Goal: Ask a question

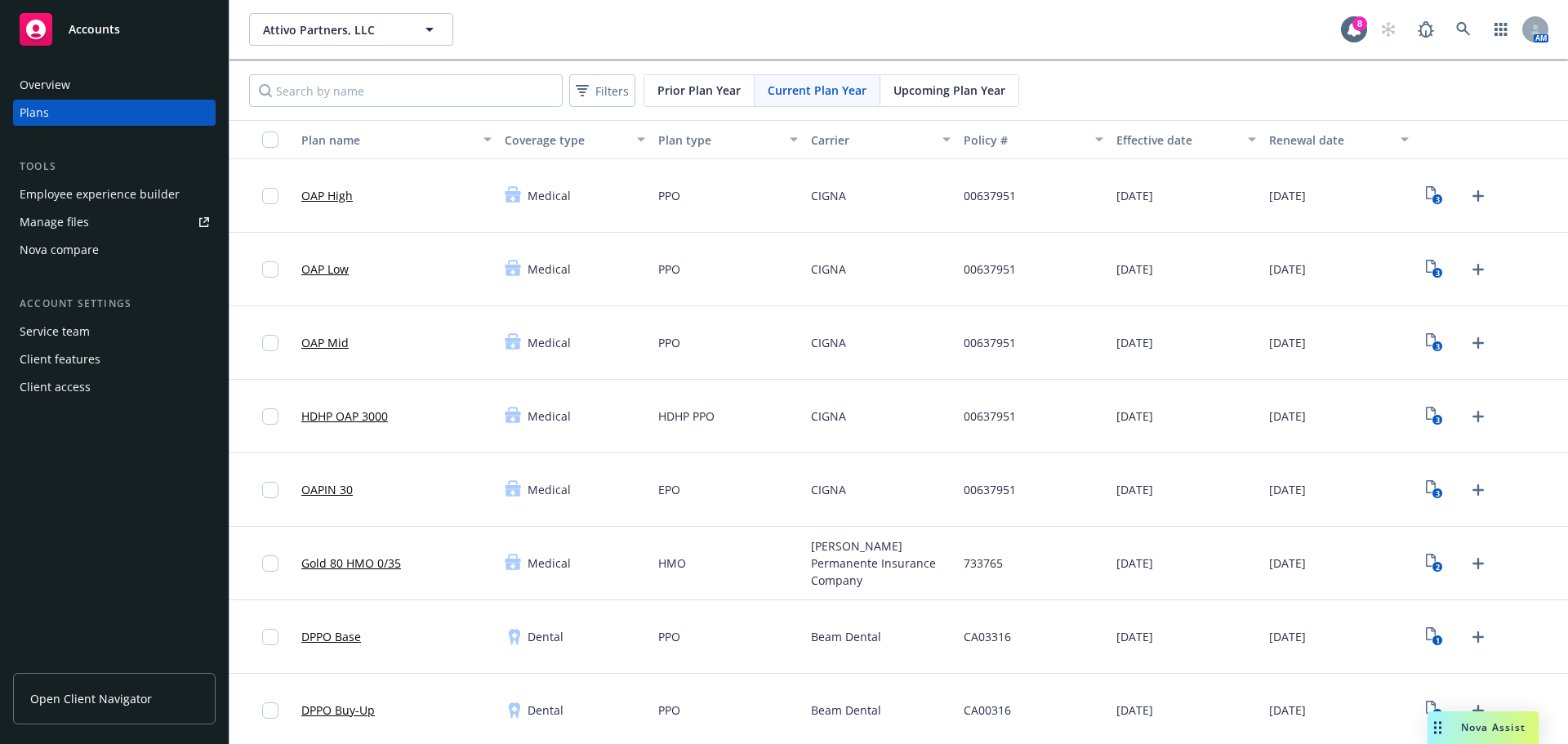
click at [1474, 721] on span "Nova Assist" at bounding box center [1493, 727] width 64 height 14
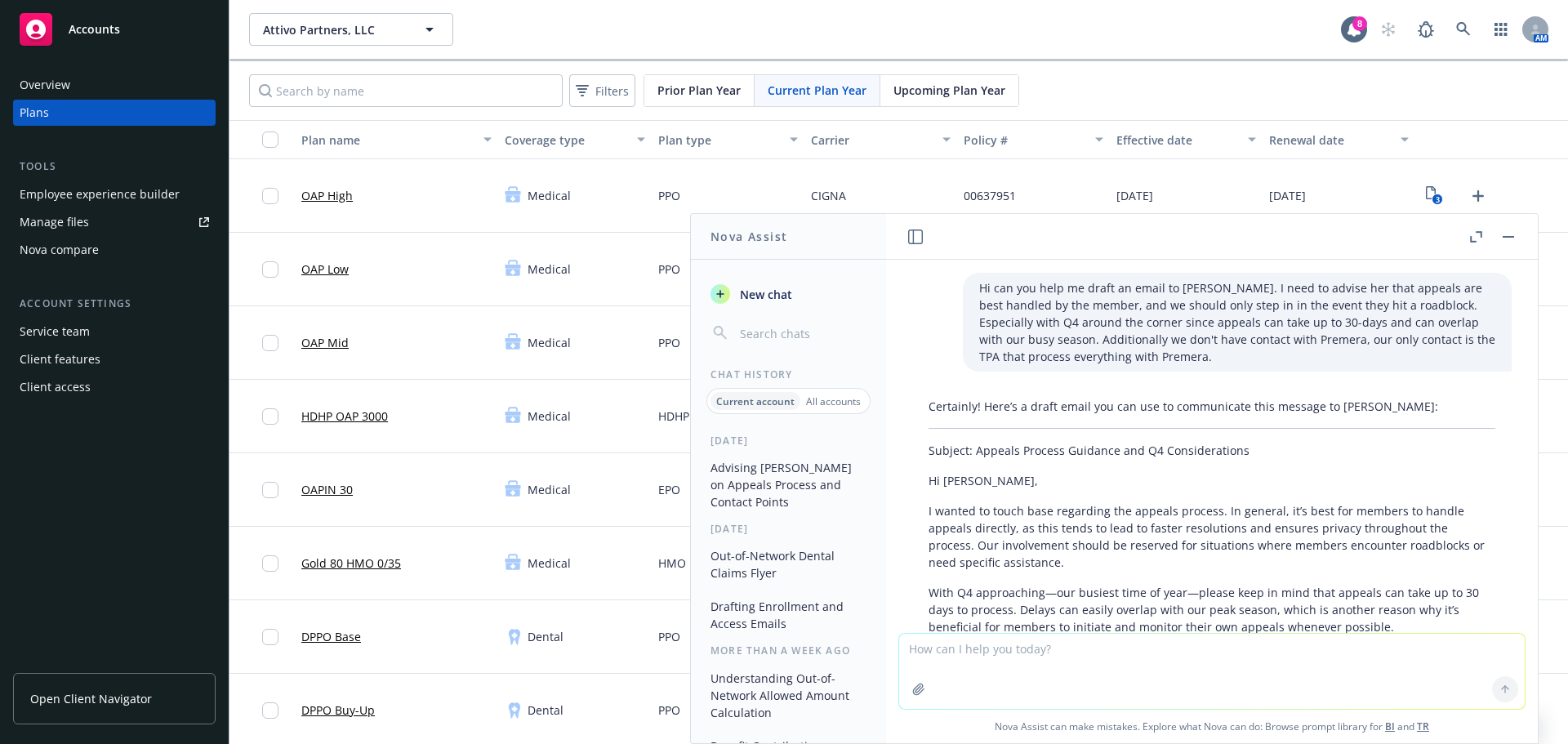
click at [1036, 656] on textarea at bounding box center [1212, 671] width 626 height 76
click at [1035, 649] on textarea at bounding box center [1212, 671] width 626 height 76
paste textarea "I'm working on updating the Benchmarking based off the Rippling Benefits Packet…"
type textarea "hi can you help me make this more clear and concise? I'm working on updating th…"
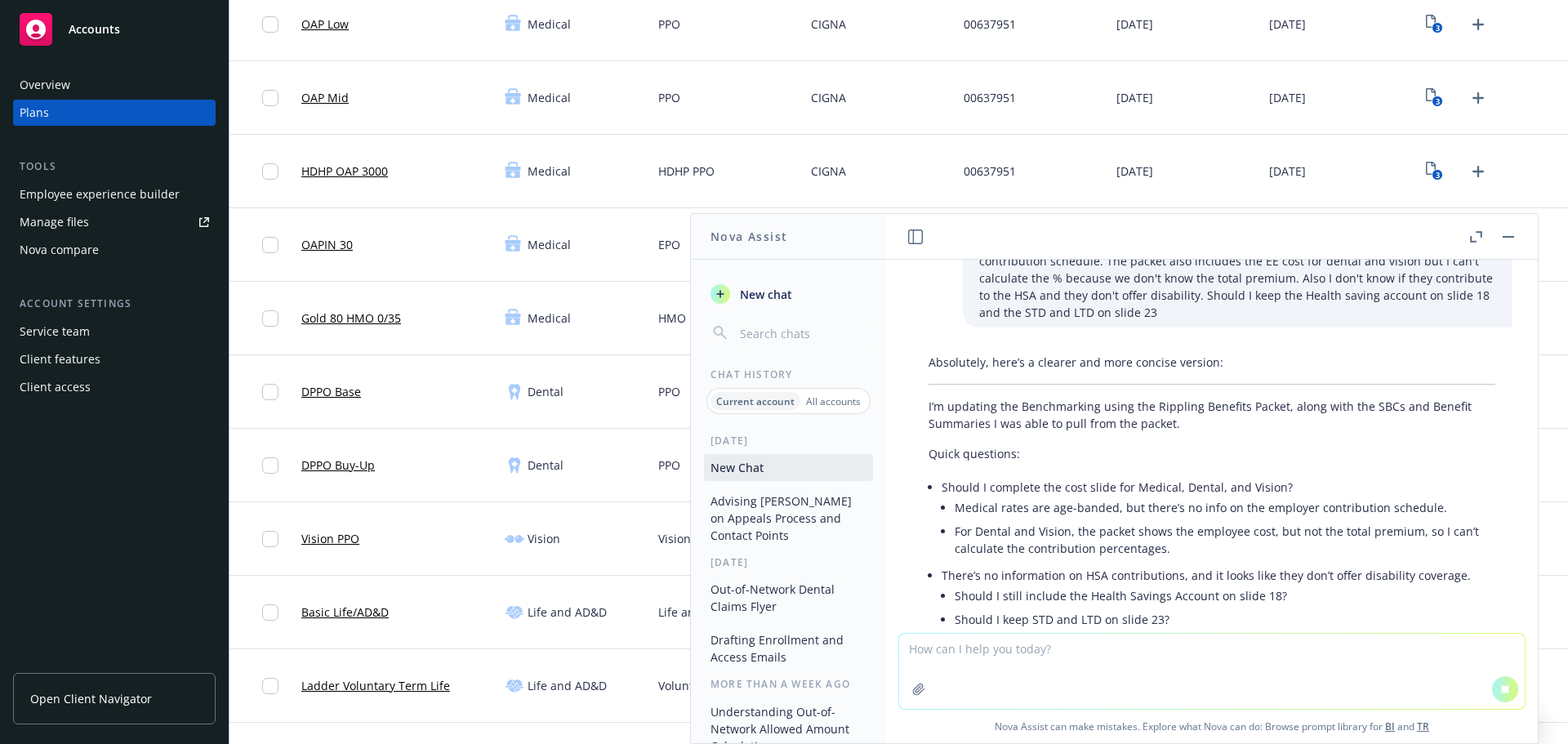
scroll to position [731, 0]
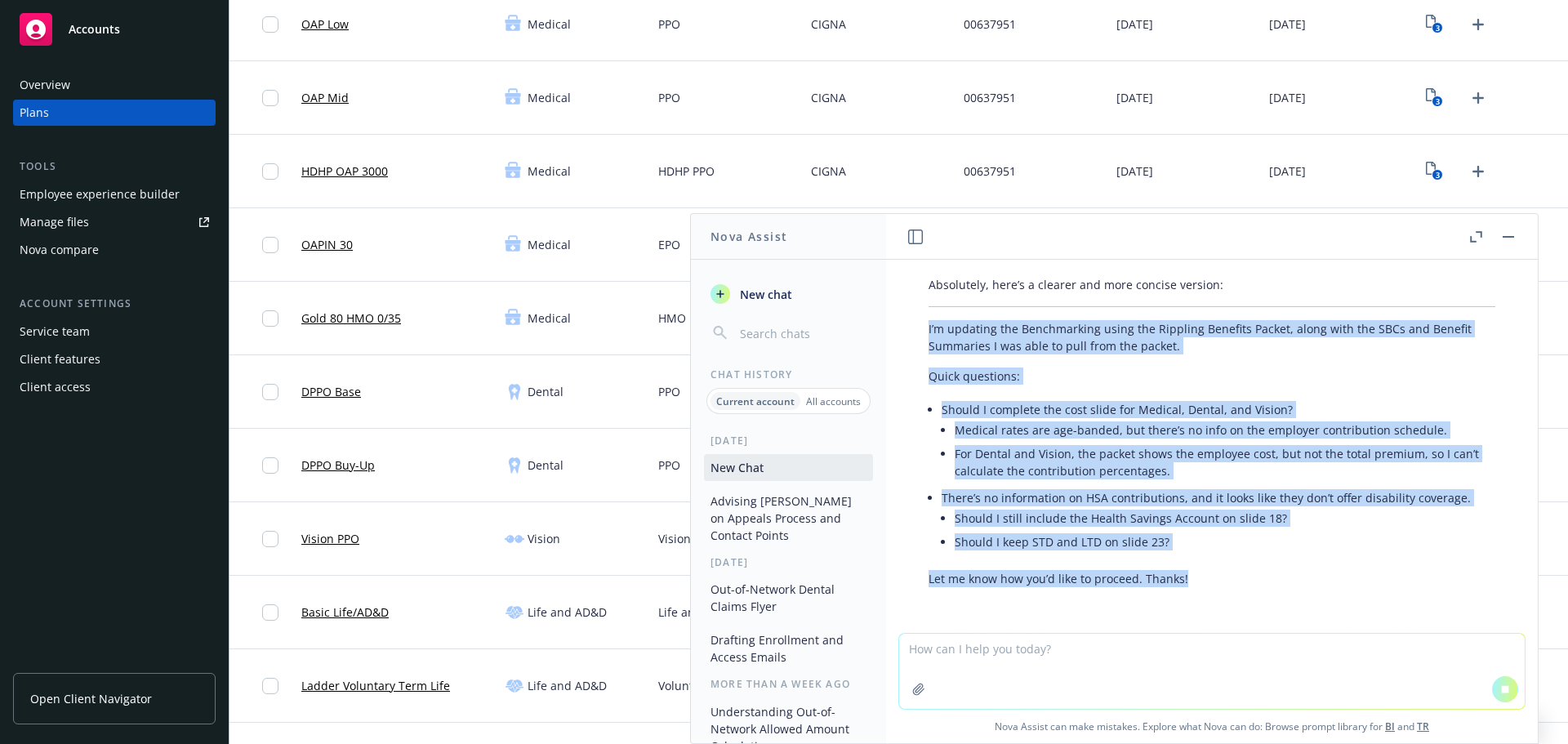
drag, startPoint x: 924, startPoint y: 329, endPoint x: 1241, endPoint y: 594, distance: 413.2
click at [1241, 594] on div "Hi can you help me draft an email to [PERSON_NAME]. I need to advise her that a…" at bounding box center [1212, 446] width 651 height 373
copy div "I’m updating the Benchmarking using the Rippling Benefits Packet, along with th…"
